Goal: Information Seeking & Learning: Compare options

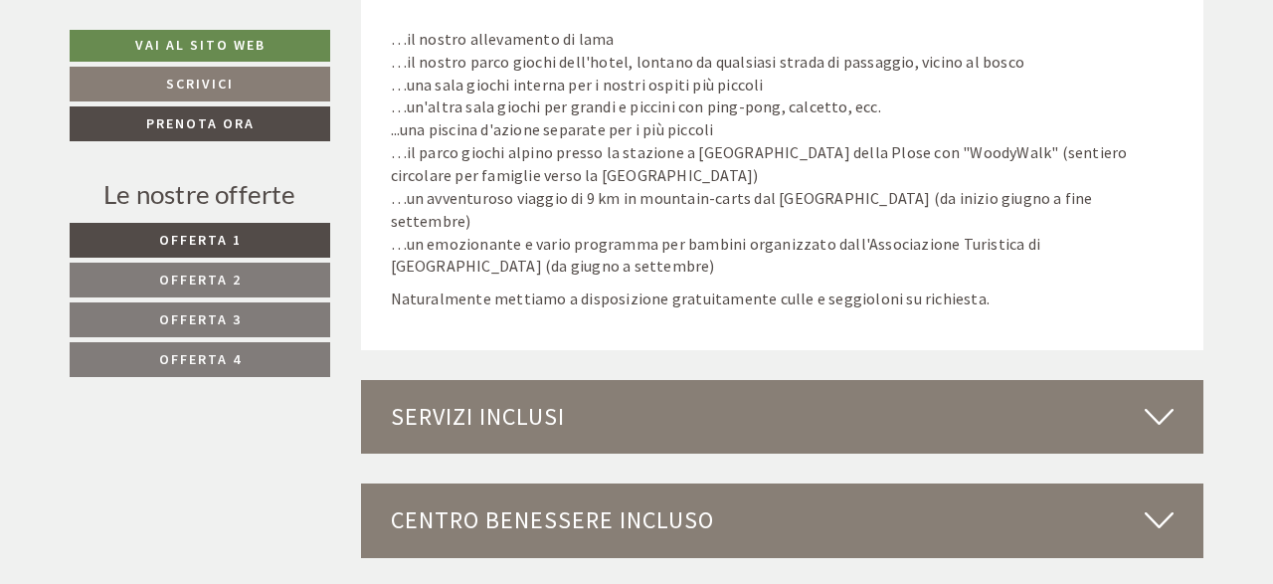
click at [236, 238] on span "Offerta 1" at bounding box center [200, 240] width 83 height 18
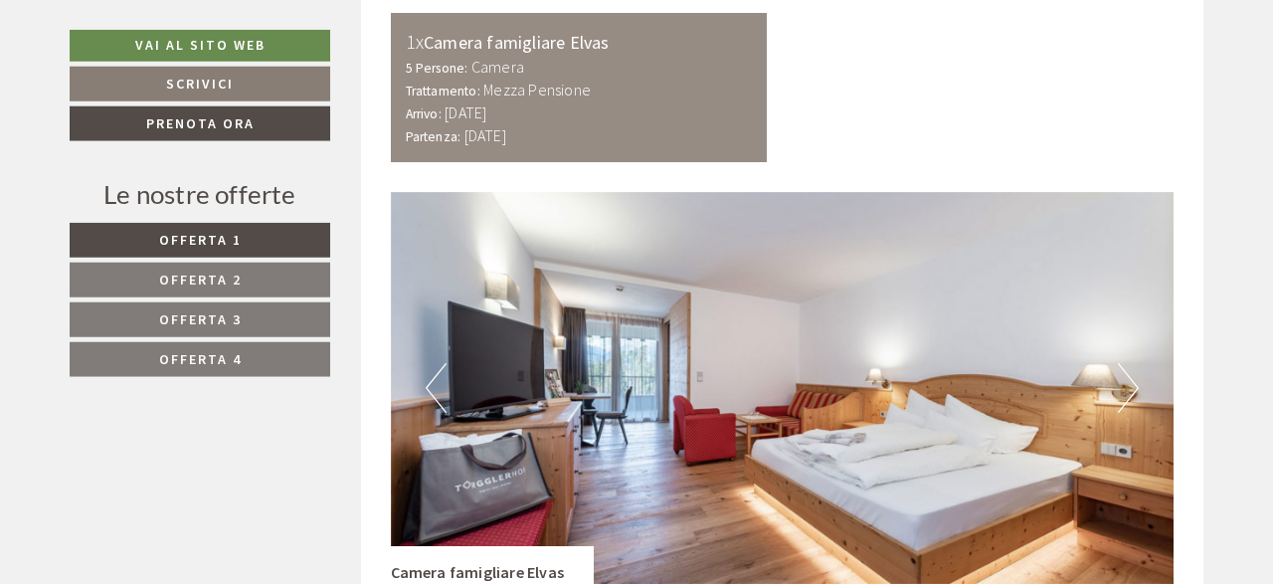
scroll to position [1159, 0]
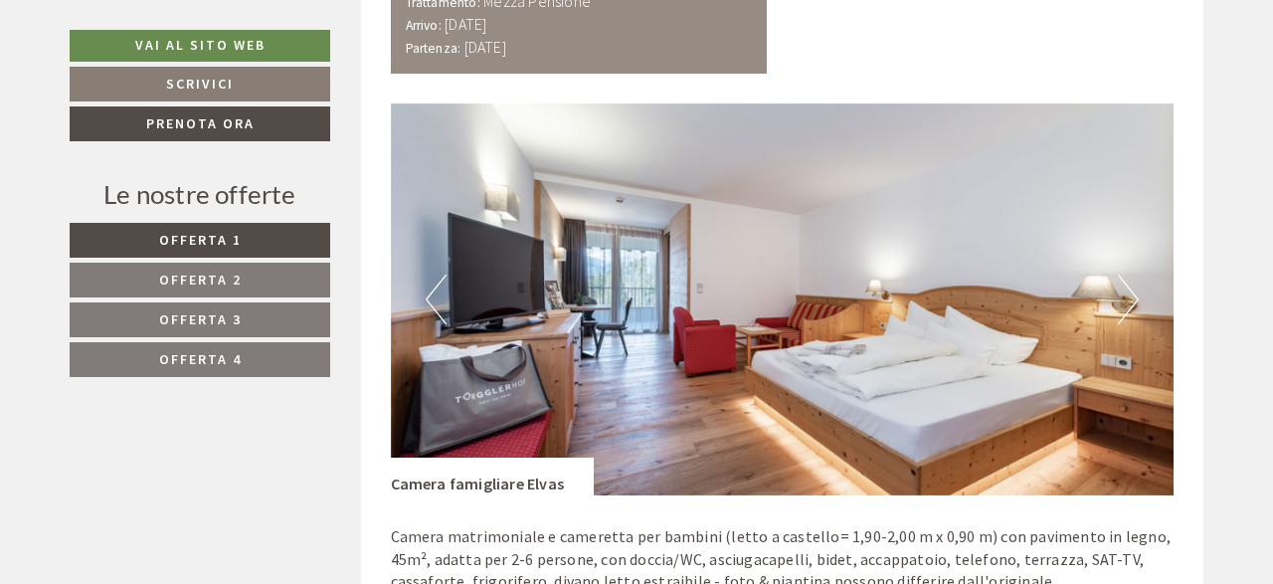
click at [1126, 296] on button "Next" at bounding box center [1128, 300] width 21 height 50
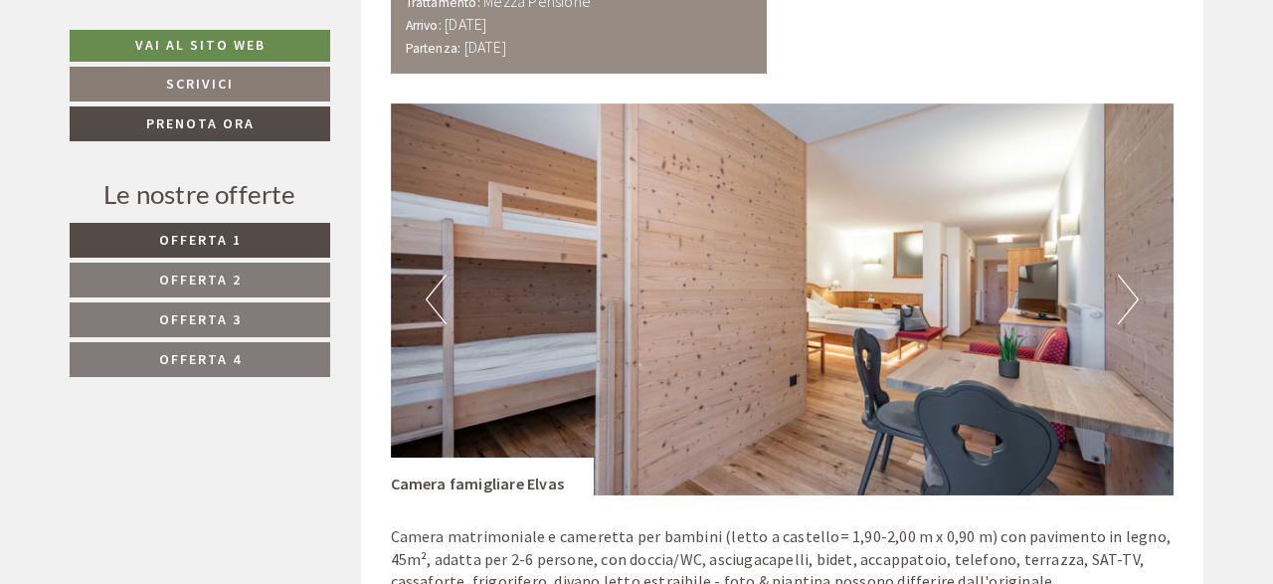
click at [1126, 296] on button "Next" at bounding box center [1128, 300] width 21 height 50
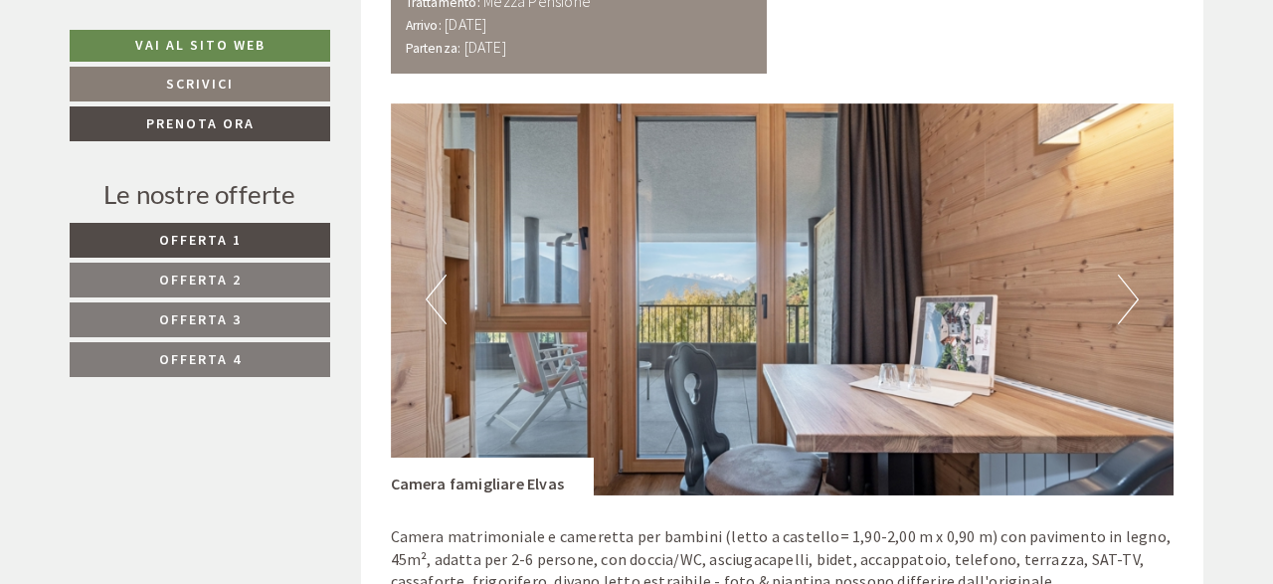
click at [1126, 296] on button "Next" at bounding box center [1128, 300] width 21 height 50
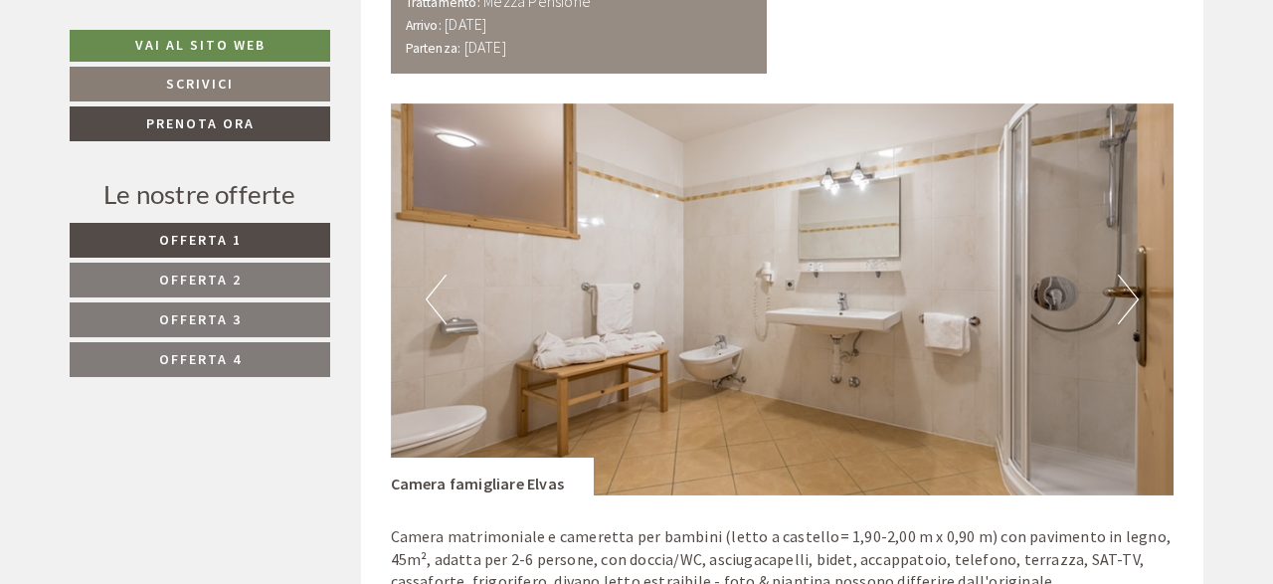
click at [1126, 296] on button "Next" at bounding box center [1128, 300] width 21 height 50
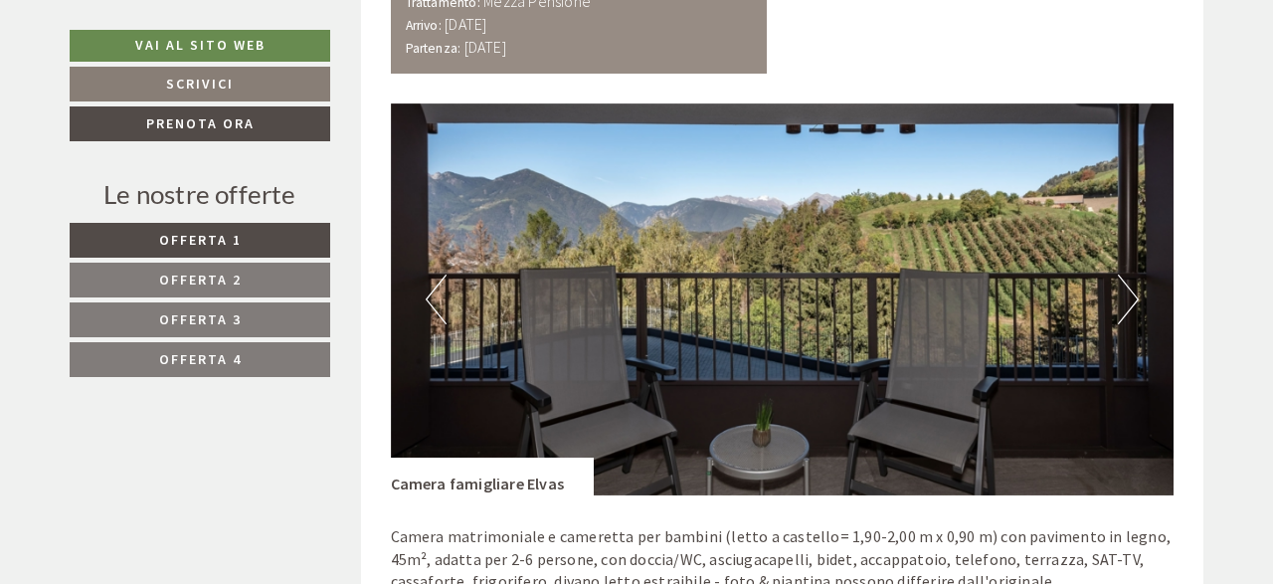
click at [1126, 296] on button "Next" at bounding box center [1128, 300] width 21 height 50
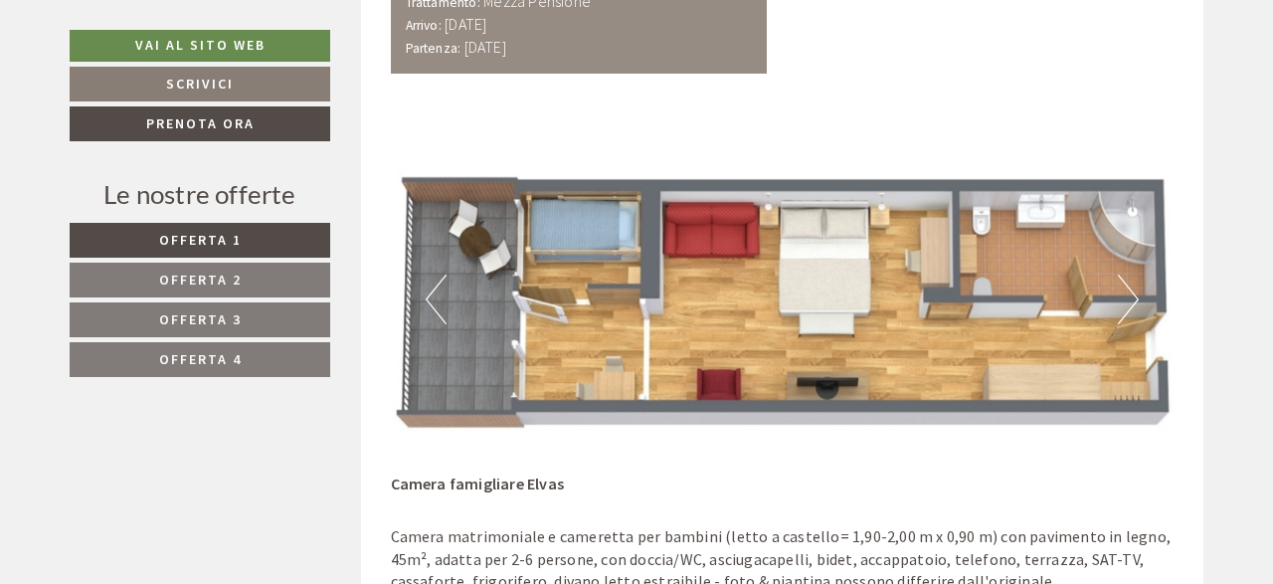
click at [1126, 296] on button "Next" at bounding box center [1128, 300] width 21 height 50
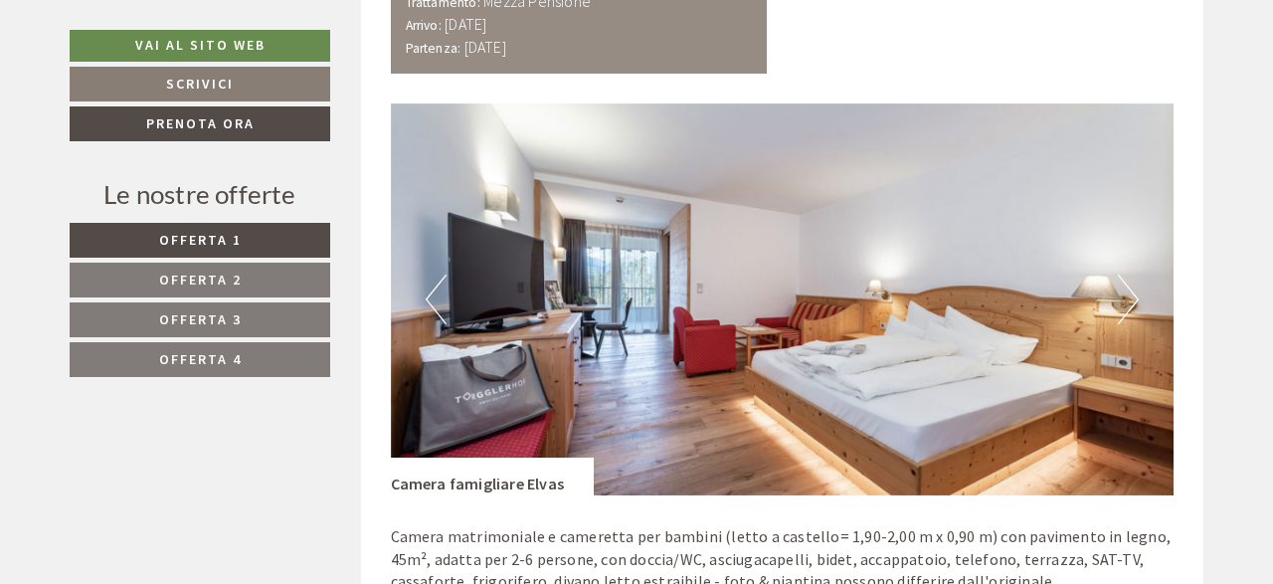
click at [1126, 296] on button "Next" at bounding box center [1128, 300] width 21 height 50
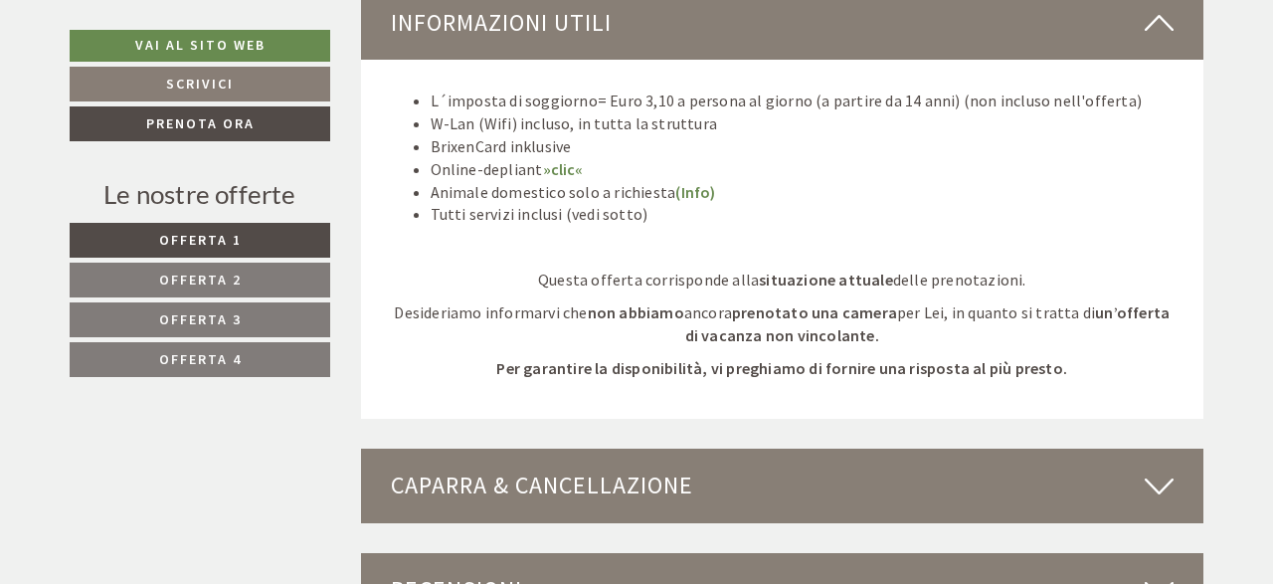
scroll to position [2710, 0]
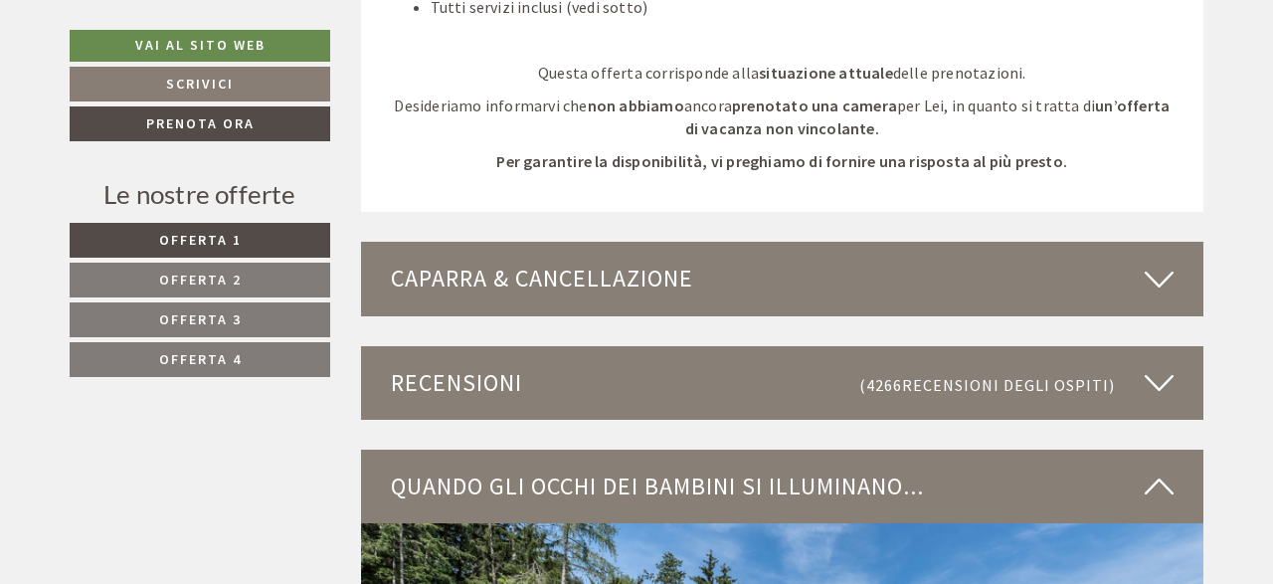
click at [1161, 282] on icon at bounding box center [1159, 279] width 29 height 34
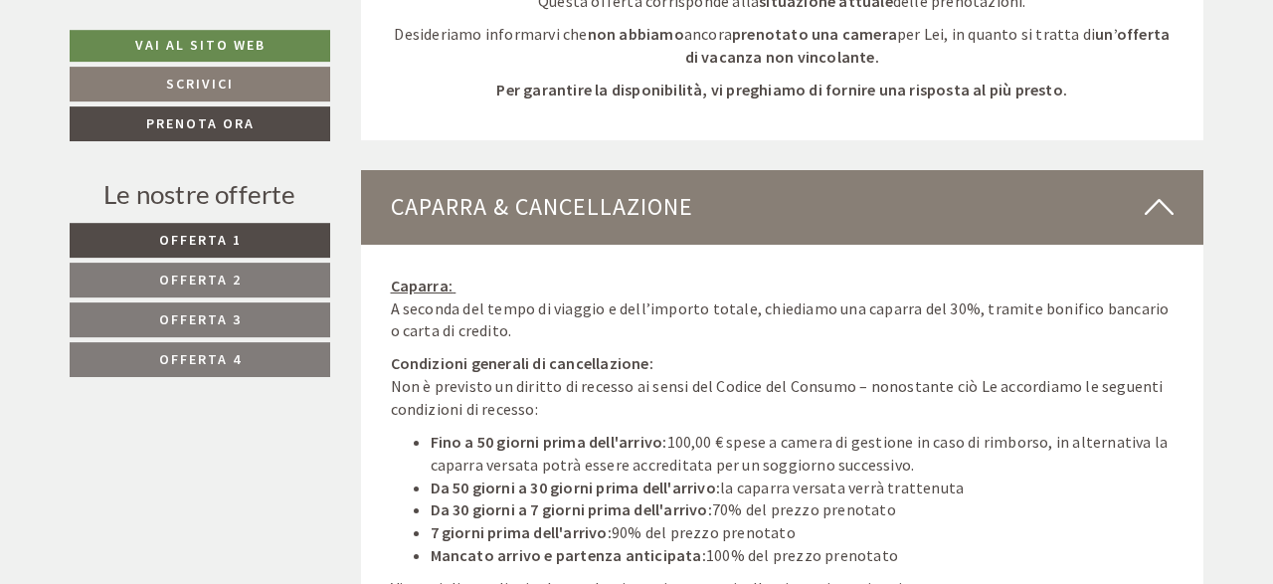
scroll to position [2814, 0]
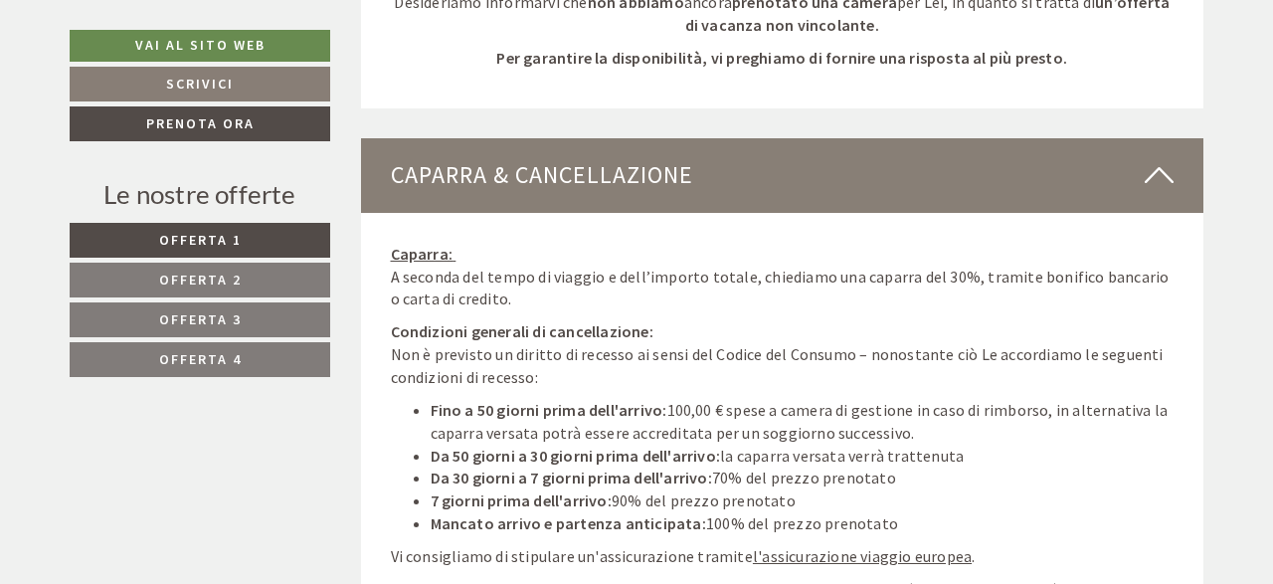
click at [1151, 166] on icon at bounding box center [1159, 175] width 29 height 34
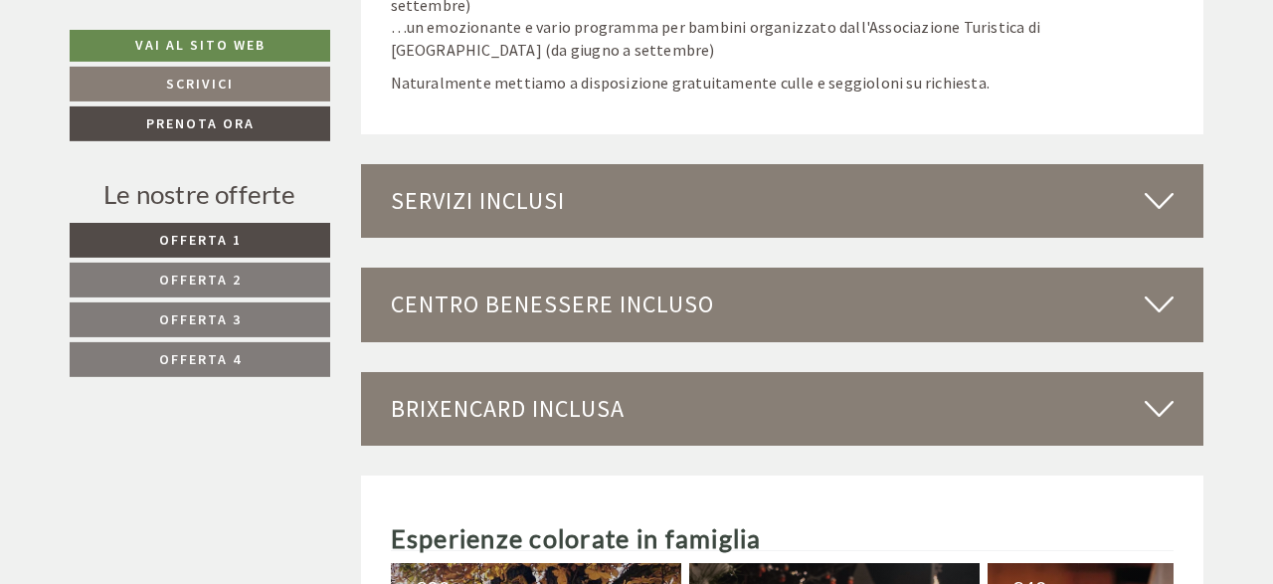
scroll to position [3952, 0]
click at [1158, 184] on icon at bounding box center [1159, 201] width 29 height 34
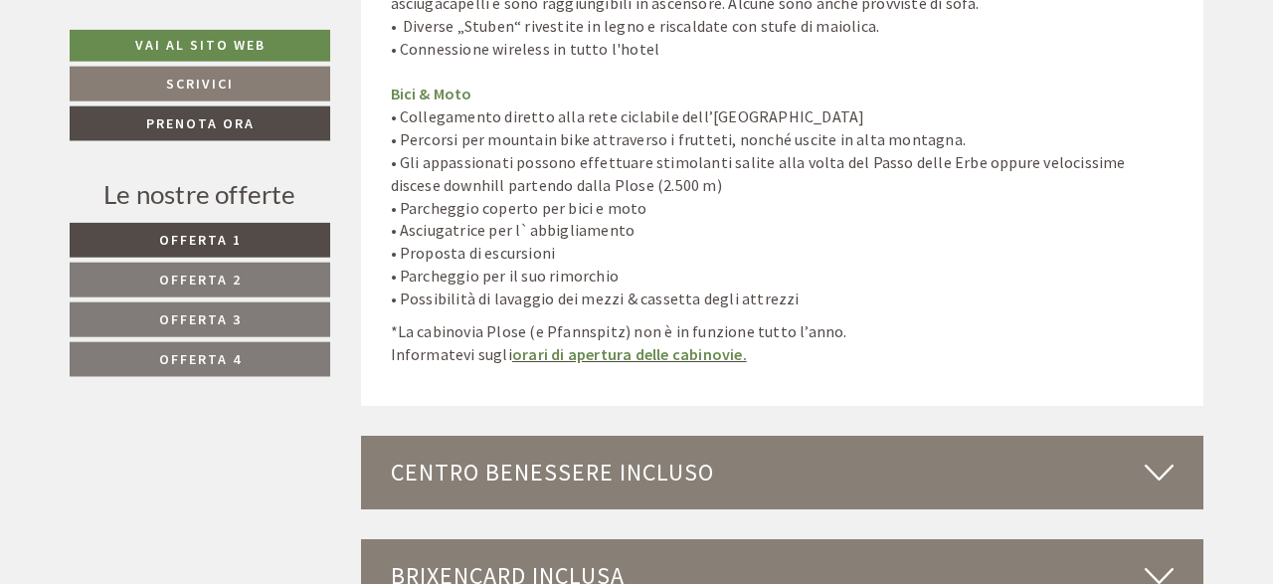
scroll to position [5296, 0]
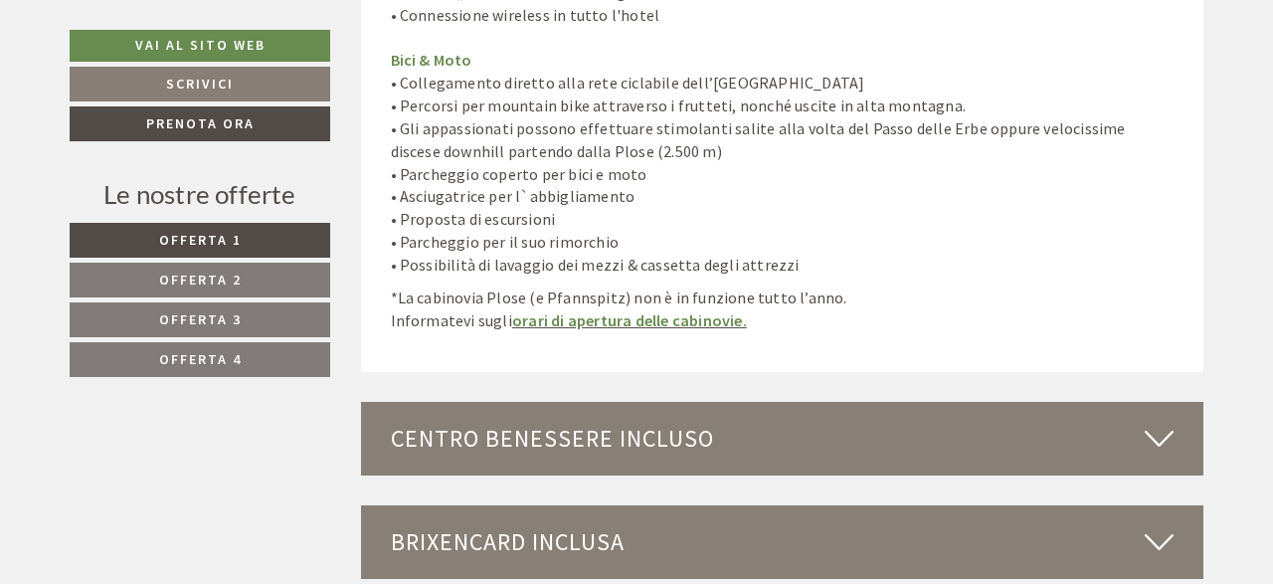
click at [1167, 422] on icon at bounding box center [1159, 439] width 29 height 34
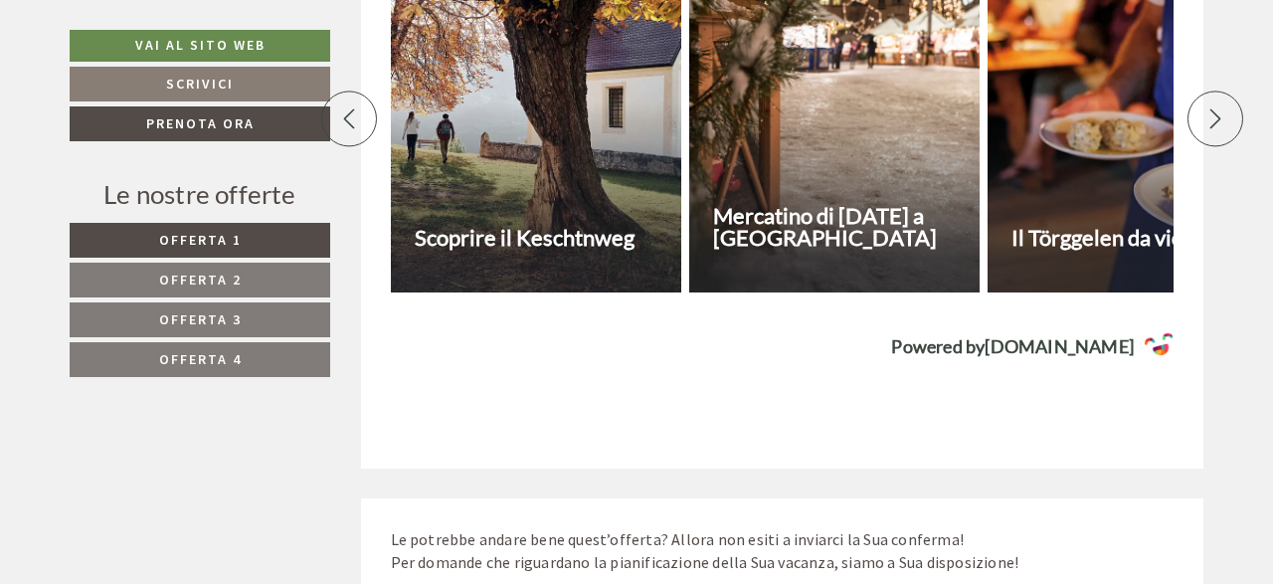
scroll to position [7365, 0]
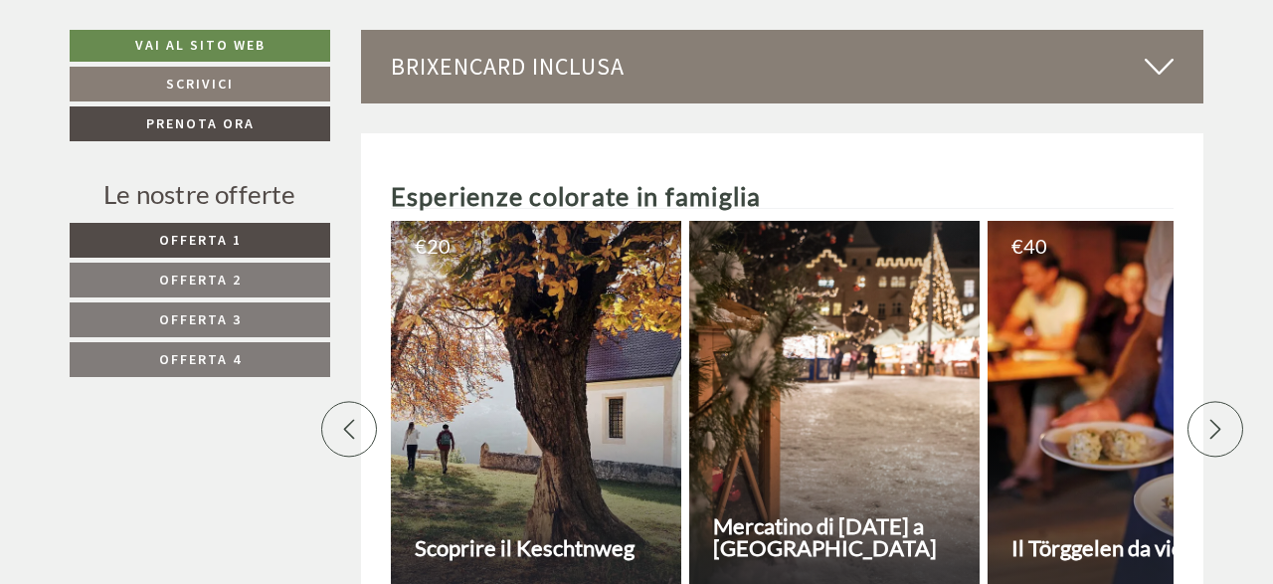
click at [234, 271] on span "Offerta 2" at bounding box center [200, 280] width 83 height 18
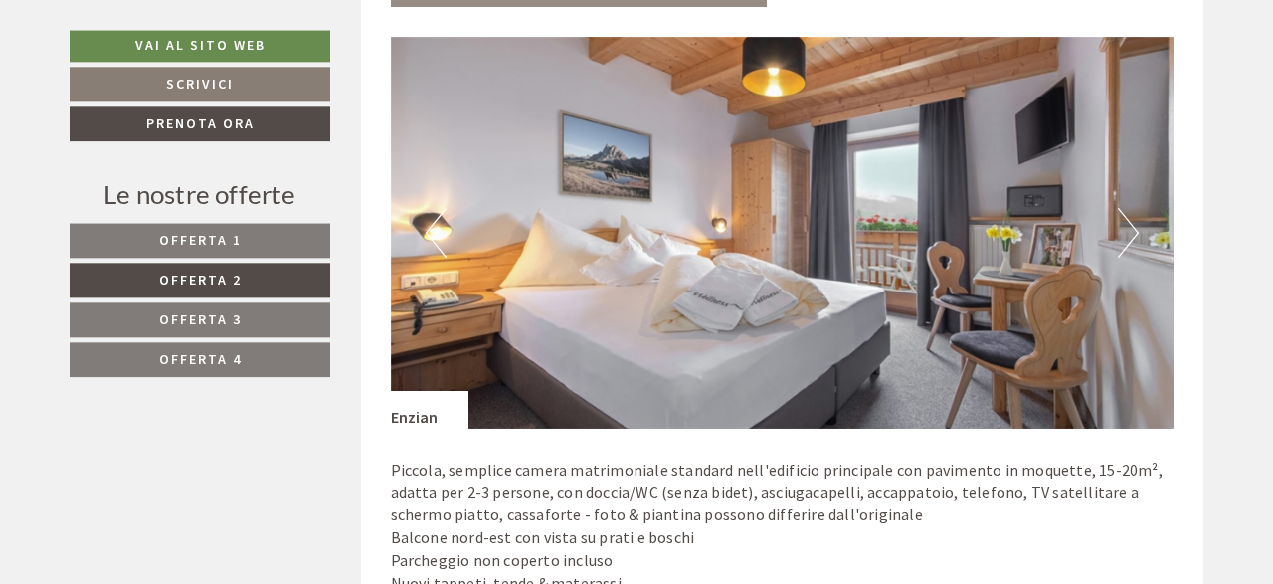
scroll to position [1263, 0]
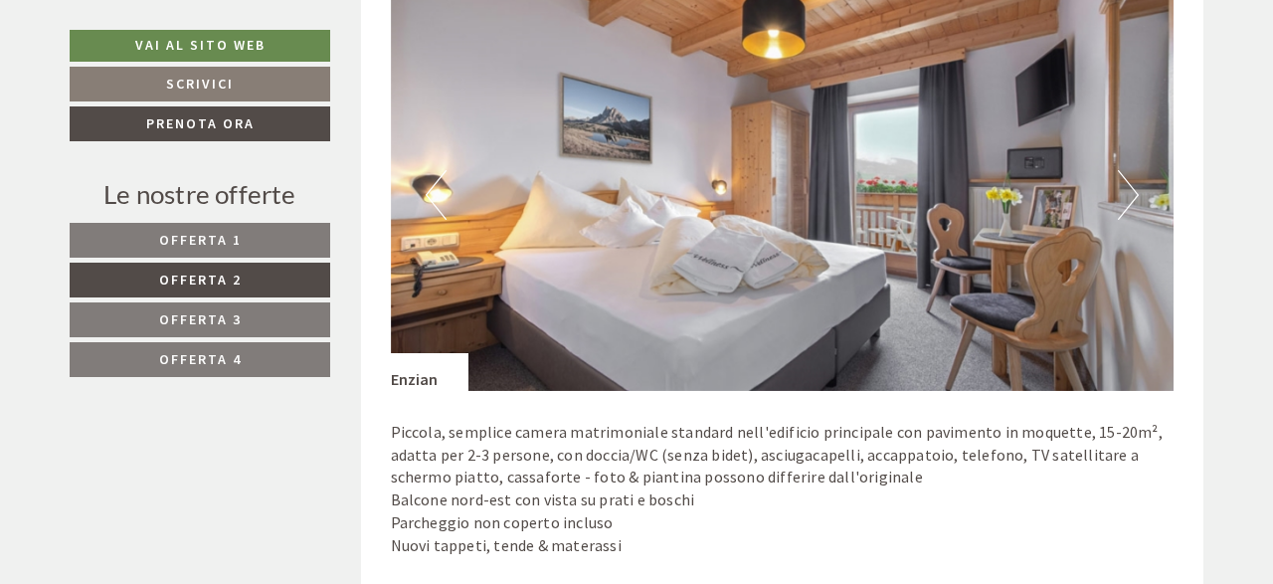
click at [227, 317] on span "Offerta 3" at bounding box center [200, 319] width 83 height 18
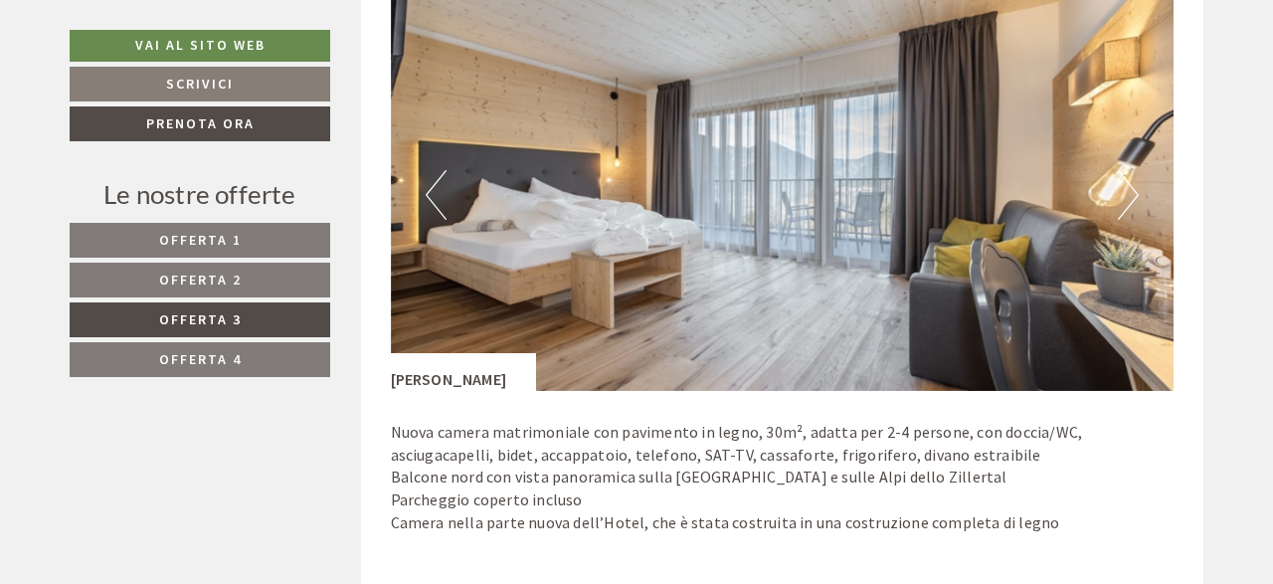
scroll to position [953, 0]
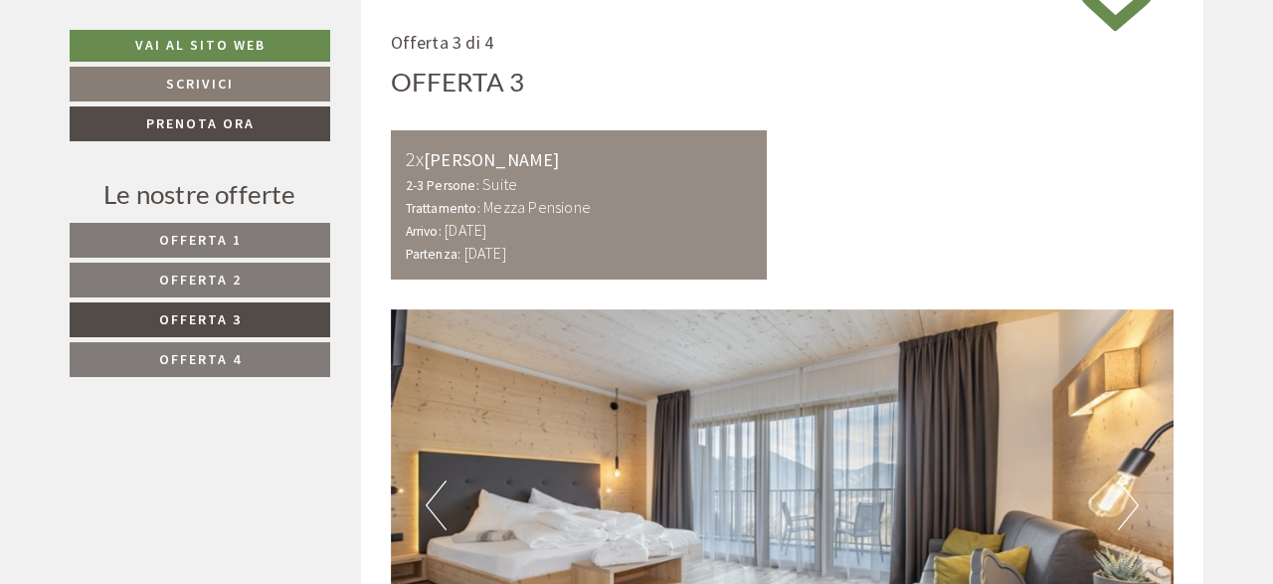
click at [227, 278] on span "Offerta 2" at bounding box center [200, 280] width 83 height 18
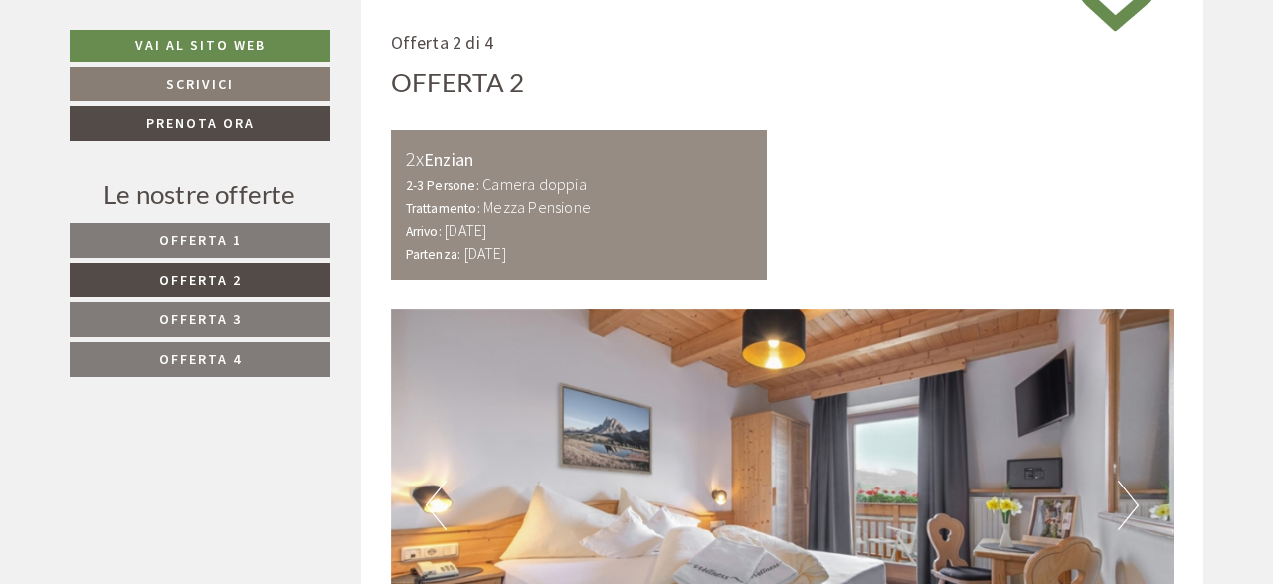
click at [214, 321] on span "Offerta 3" at bounding box center [200, 319] width 83 height 18
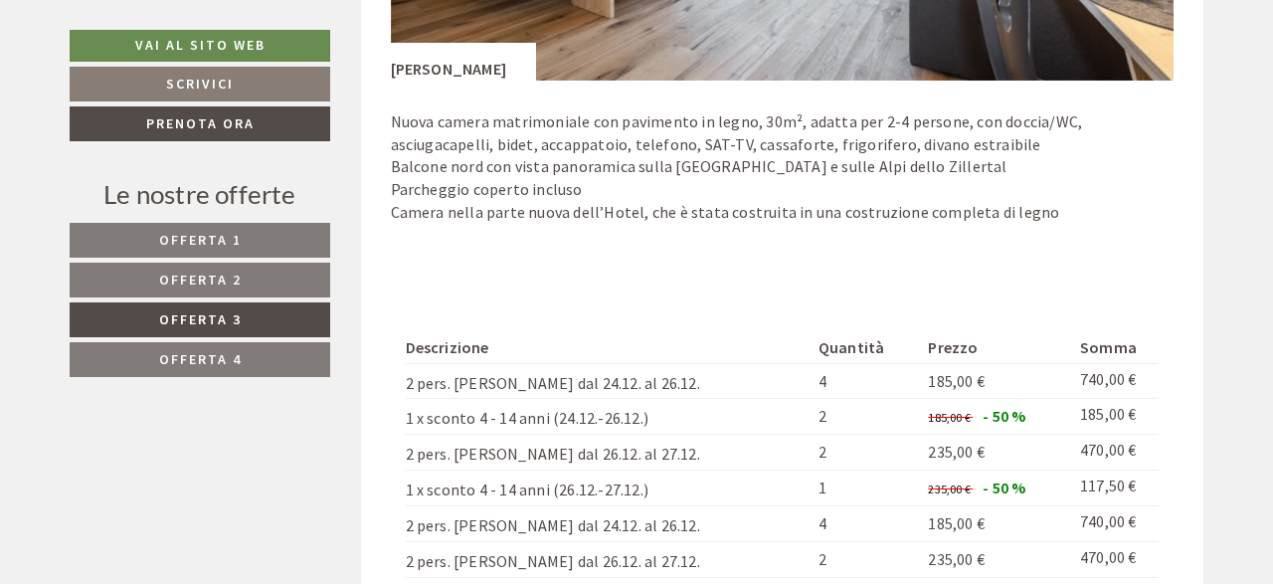
scroll to position [1263, 0]
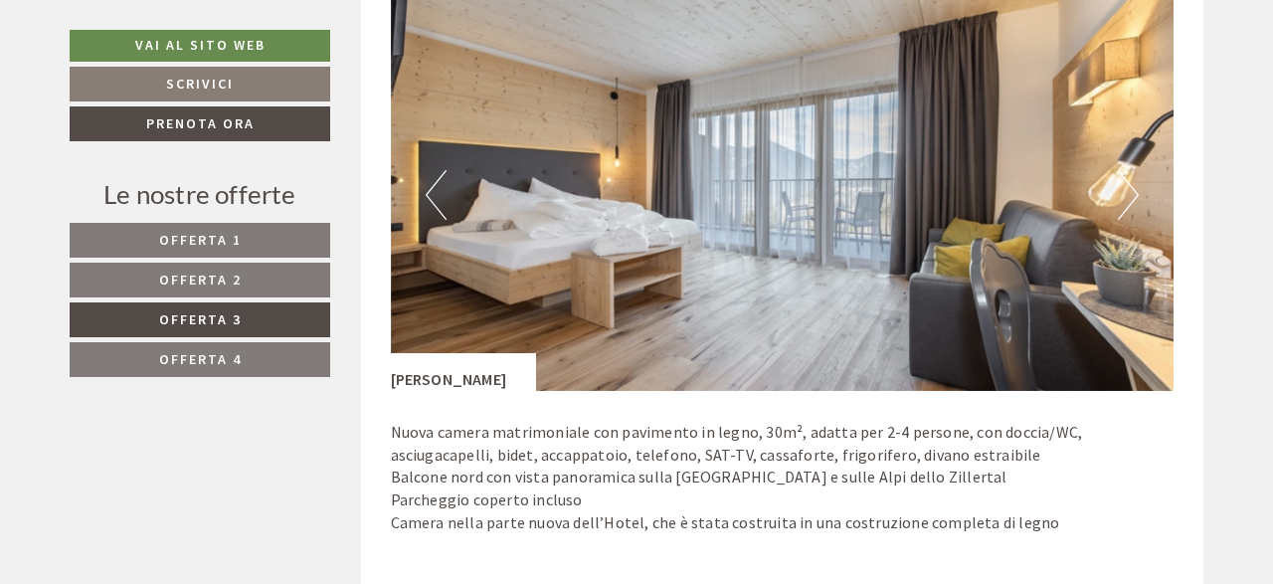
click at [1129, 194] on button "Next" at bounding box center [1128, 195] width 21 height 50
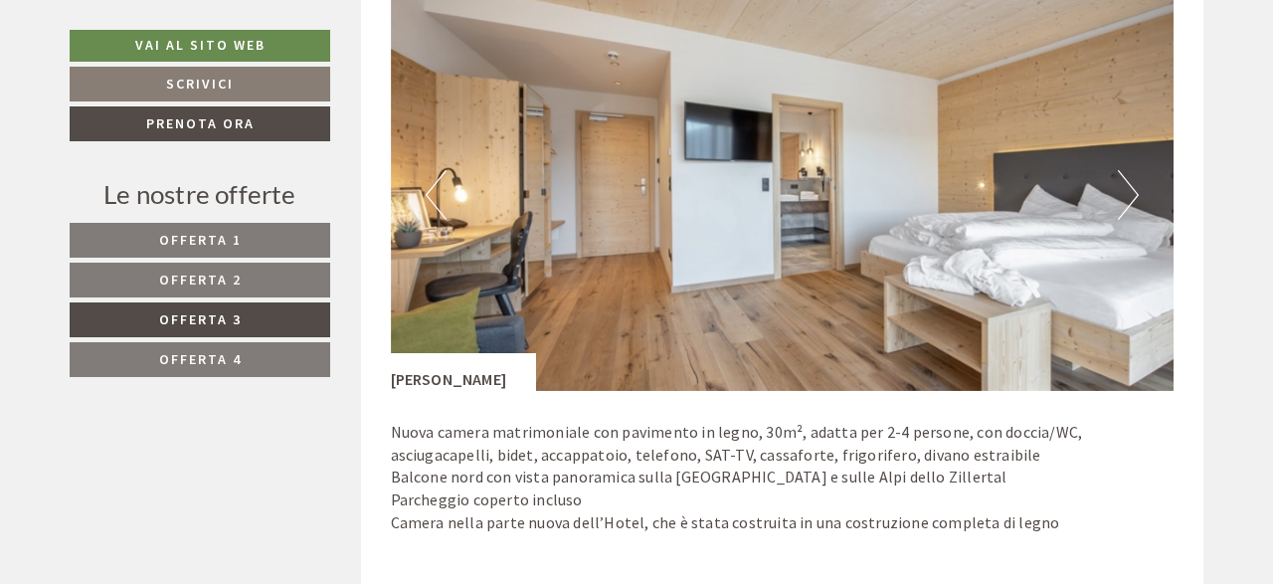
click at [1129, 194] on button "Next" at bounding box center [1128, 195] width 21 height 50
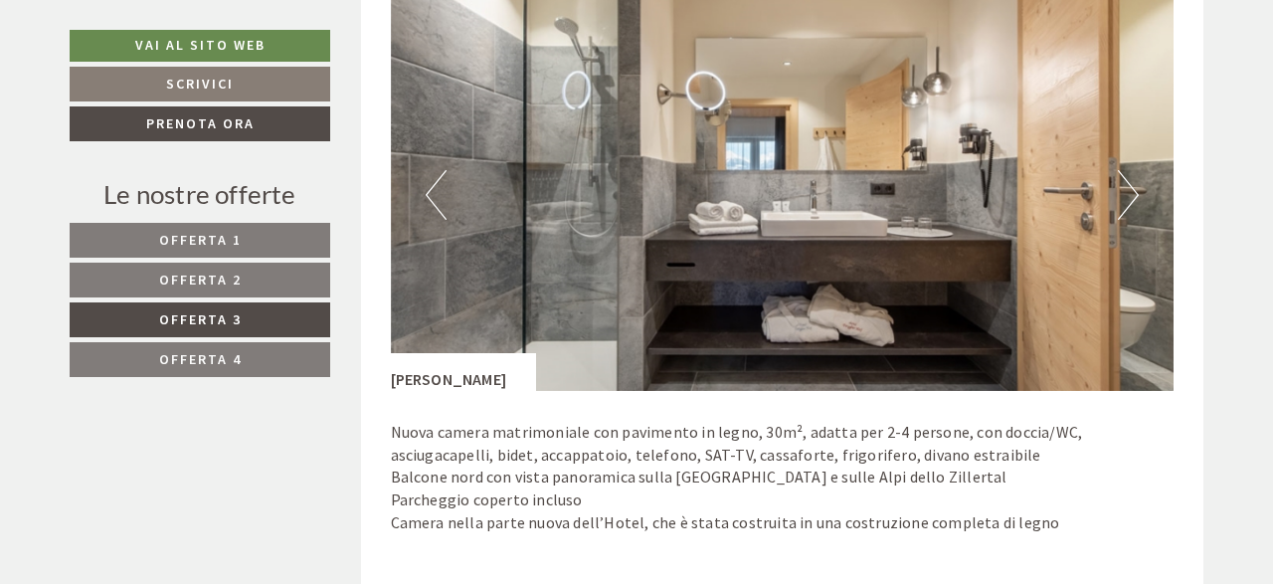
click at [1129, 194] on button "Next" at bounding box center [1128, 195] width 21 height 50
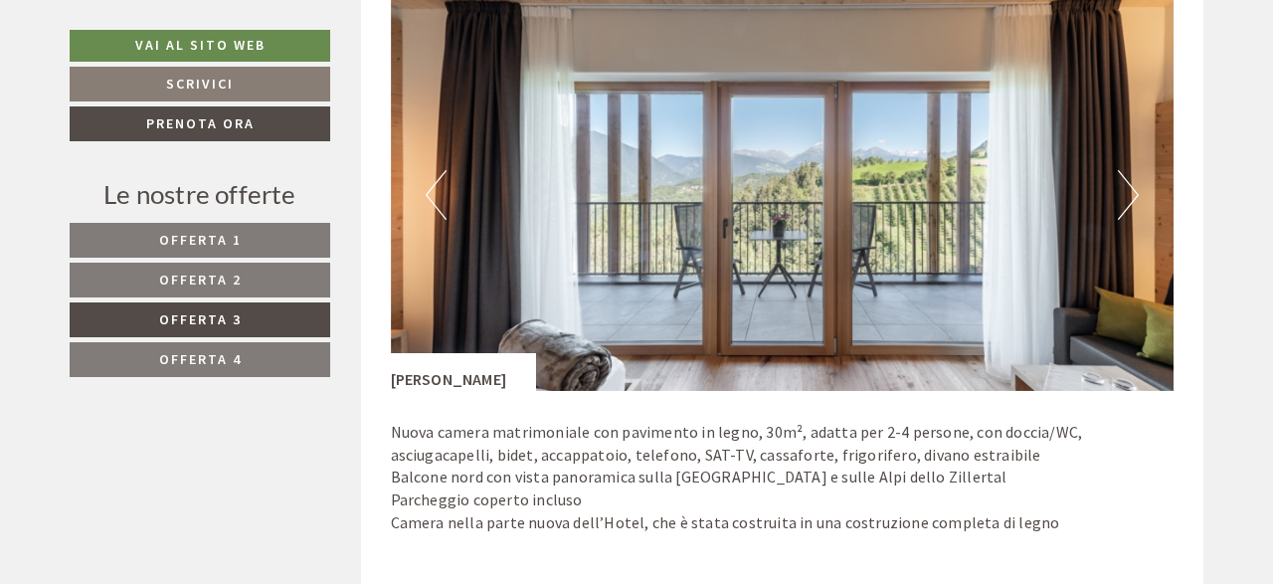
click at [1129, 194] on button "Next" at bounding box center [1128, 195] width 21 height 50
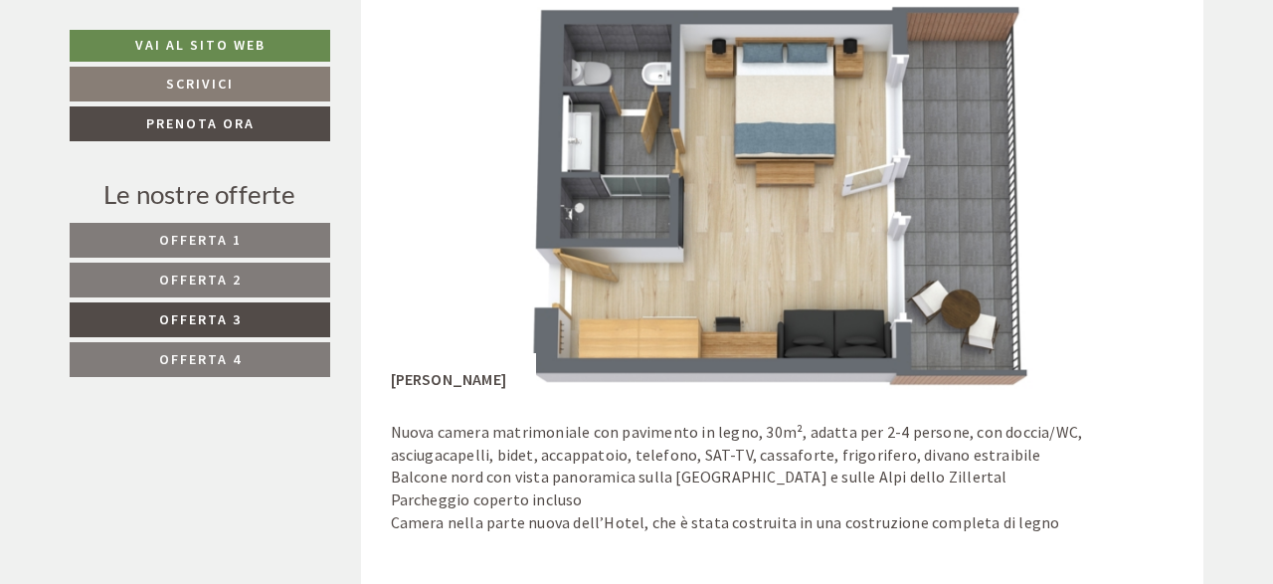
click at [190, 354] on span "Offerta 4" at bounding box center [200, 359] width 83 height 18
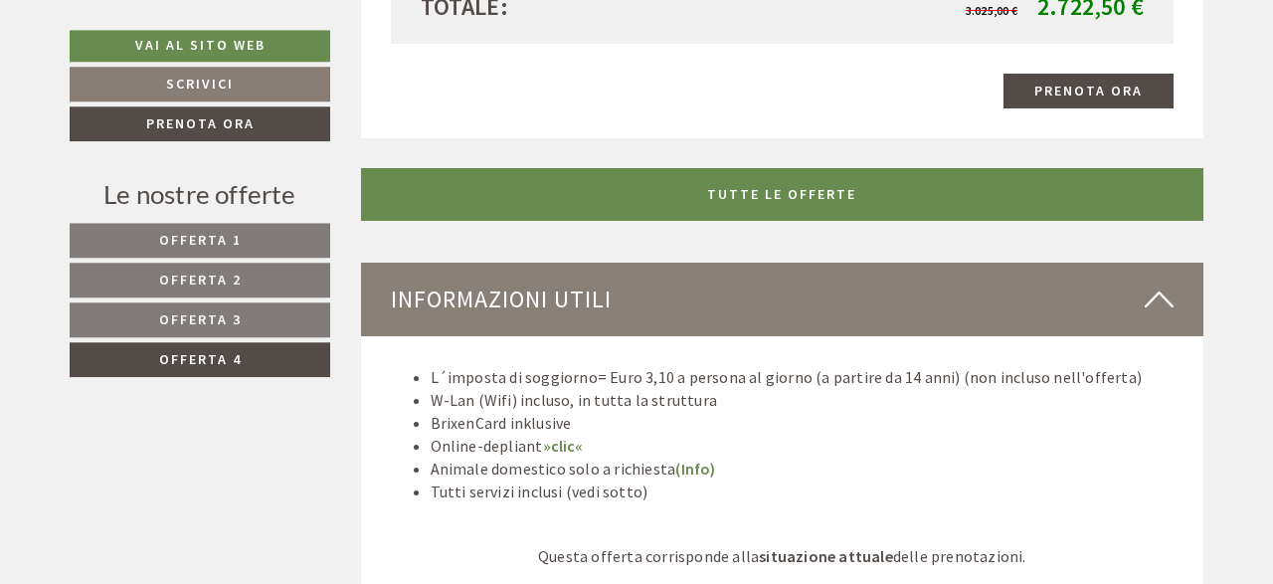
scroll to position [2298, 0]
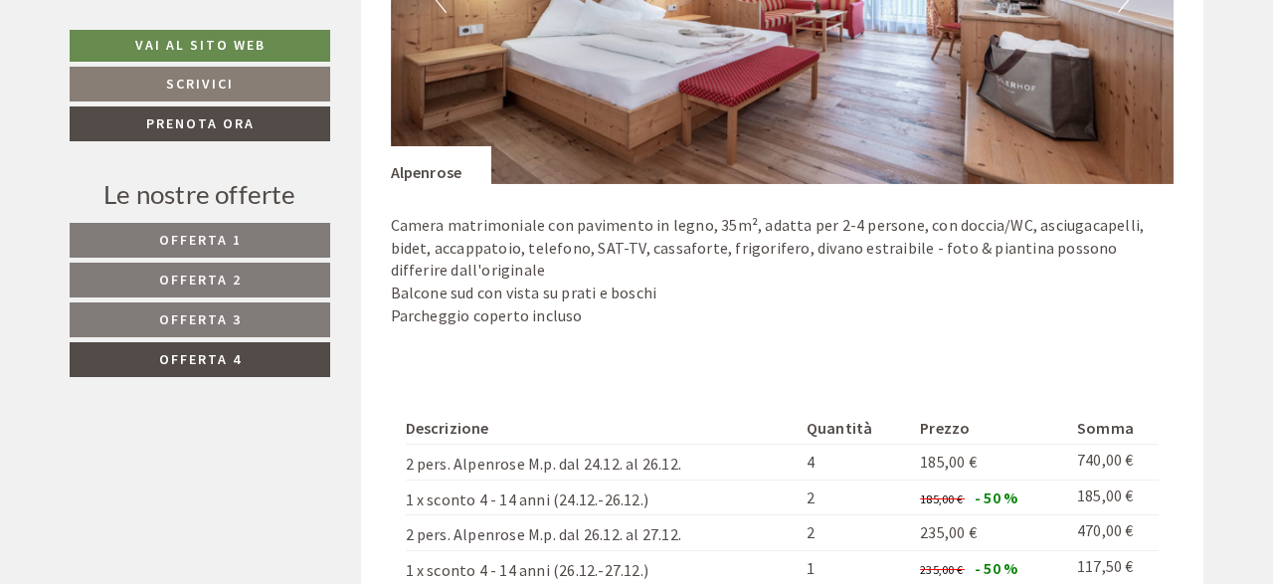
click at [203, 242] on span "Offerta 1" at bounding box center [200, 240] width 83 height 18
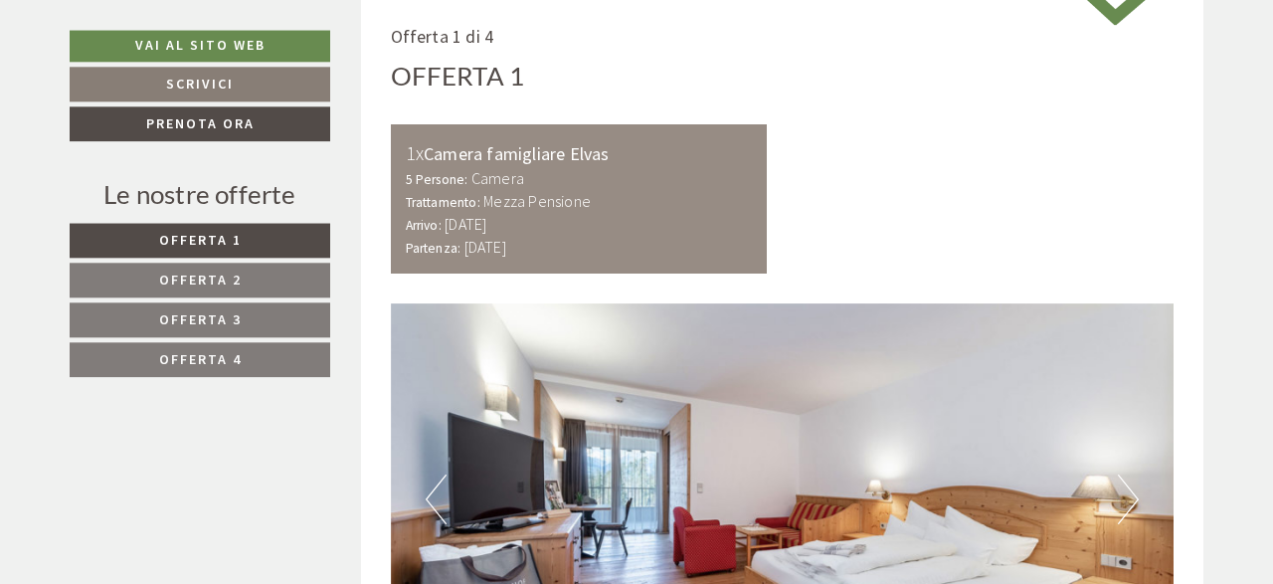
scroll to position [849, 0]
